Goal: Transaction & Acquisition: Book appointment/travel/reservation

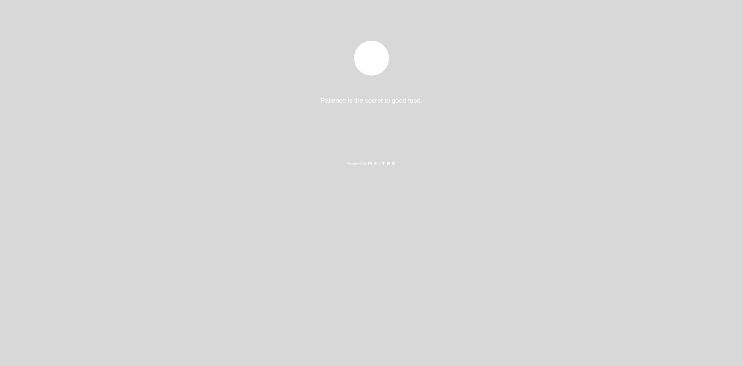
select select "es"
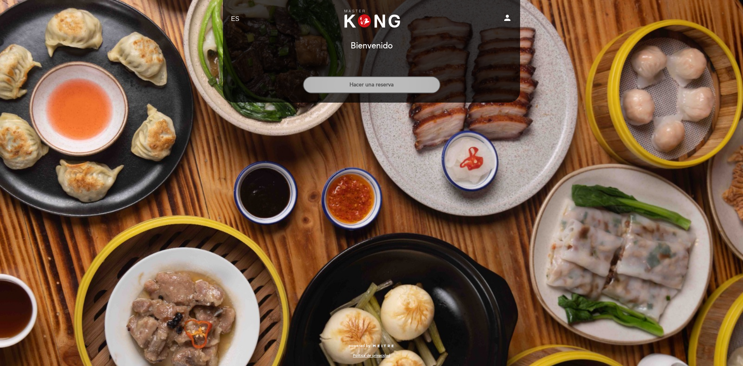
click at [367, 89] on button "Hacer una reserva" at bounding box center [371, 84] width 137 height 17
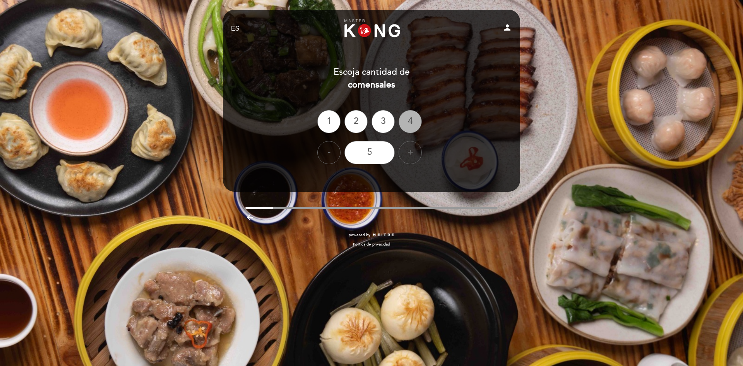
click at [407, 125] on div "4" at bounding box center [409, 121] width 23 height 23
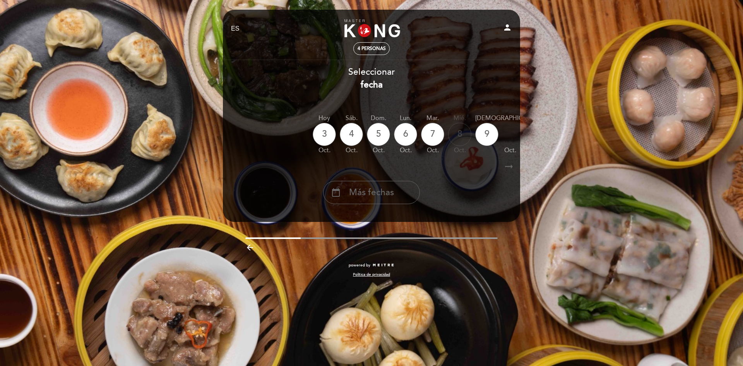
drag, startPoint x: 429, startPoint y: 138, endPoint x: 284, endPoint y: 146, distance: 144.9
click at [284, 146] on div "[DATE] [DATE] [DATE] [DATE] [DATE] [DATE] [DATE] [DATE] [DATE] sáb. oct." at bounding box center [371, 134] width 298 height 49
drag, startPoint x: 360, startPoint y: 158, endPoint x: 391, endPoint y: 159, distance: 31.4
click at [422, 158] on div "[DATE] [DATE] [DATE] [DATE] [DATE] [DATE] [DATE] [DATE] [DATE] sáb. oct." at bounding box center [371, 134] width 298 height 49
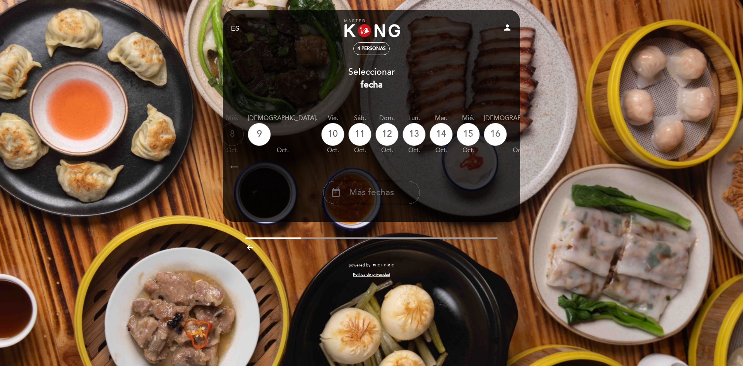
click at [584, 134] on div "calendar_today" at bounding box center [595, 134] width 23 height 23
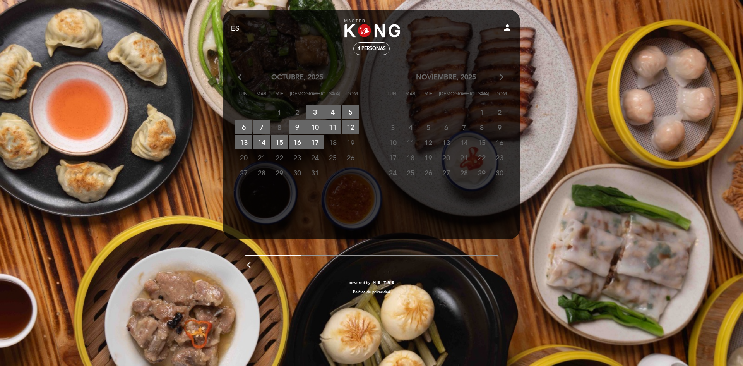
click at [331, 144] on span "18" at bounding box center [332, 142] width 17 height 14
drag, startPoint x: 338, startPoint y: 143, endPoint x: 347, endPoint y: 141, distance: 9.9
click at [338, 143] on span "18" at bounding box center [332, 142] width 17 height 14
click at [347, 141] on span "19" at bounding box center [350, 142] width 17 height 14
click at [430, 125] on span "5" at bounding box center [428, 127] width 17 height 14
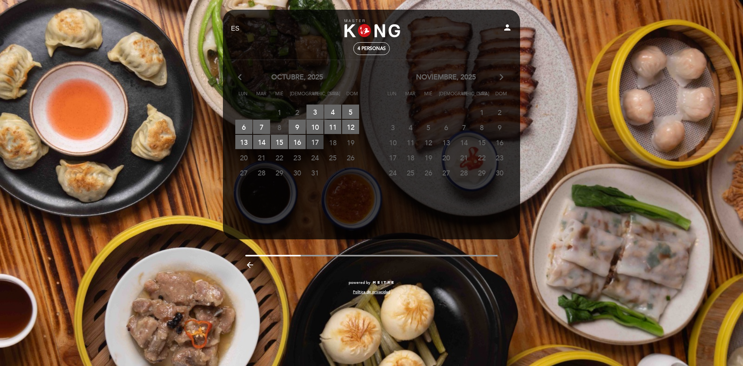
click at [313, 140] on span "17 RESERVAS DISPONIBLES" at bounding box center [314, 142] width 17 height 14
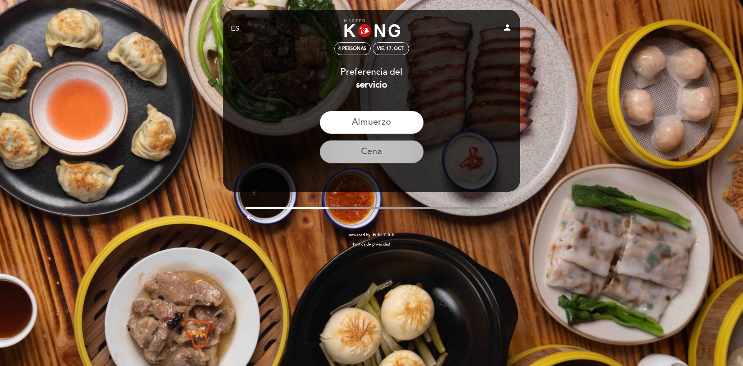
click at [371, 144] on button "Cena" at bounding box center [372, 151] width 104 height 23
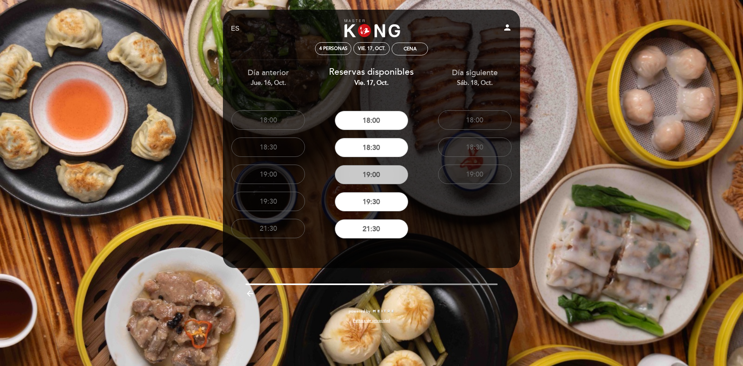
click at [377, 179] on button "19:00" at bounding box center [371, 174] width 73 height 19
